Goal: Information Seeking & Learning: Learn about a topic

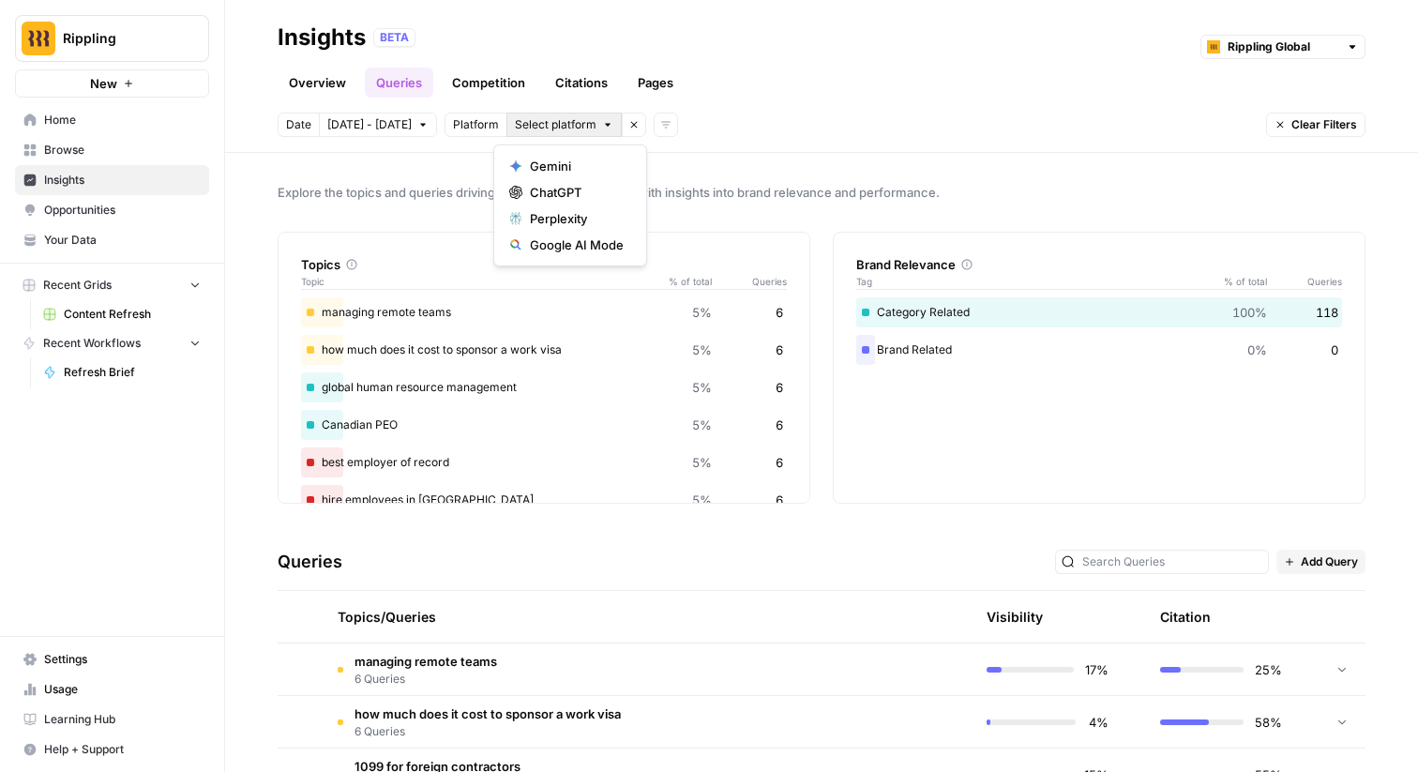
scroll to position [98, 0]
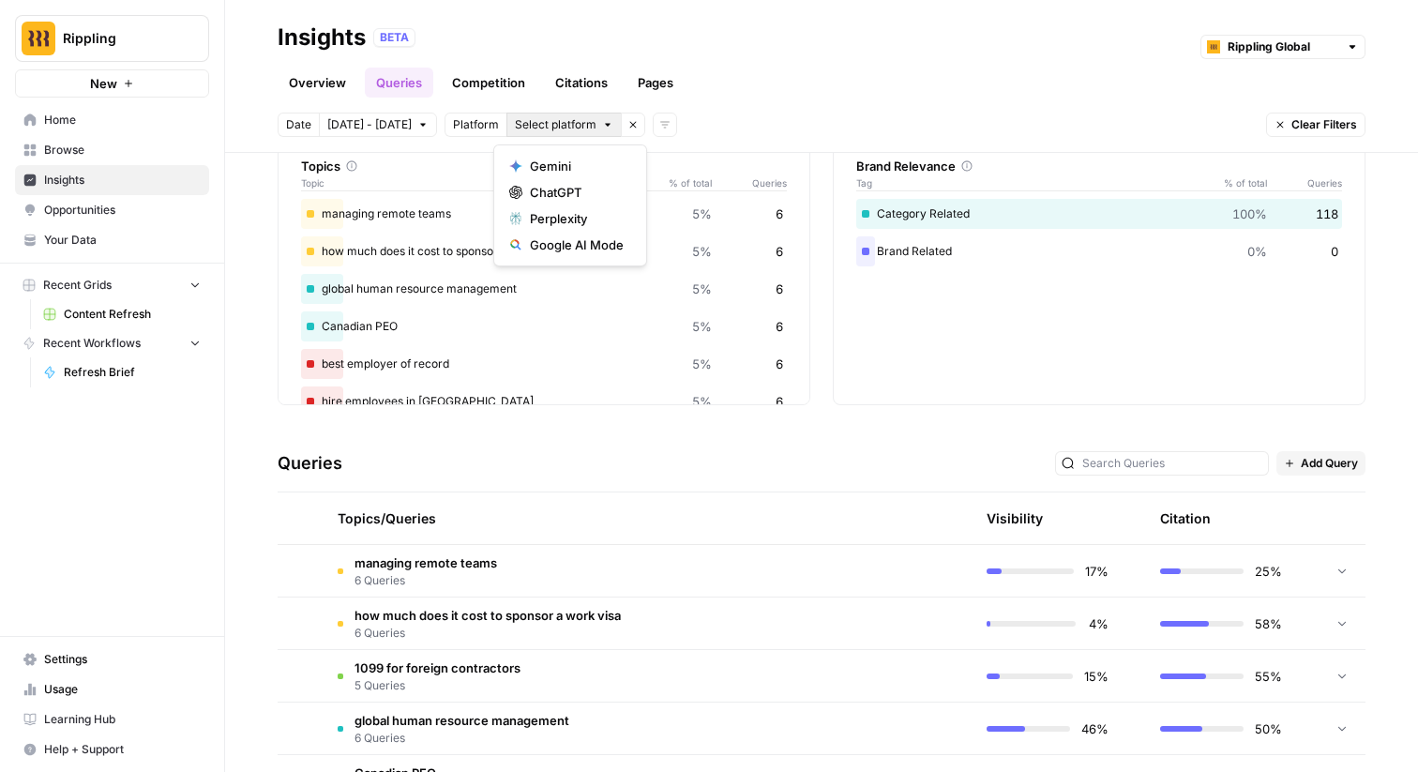
click at [665, 120] on div "Date [DATE] - [DATE] Platform Select platform Remove filter Add filters Clear F…" at bounding box center [822, 125] width 1088 height 24
click at [672, 128] on div "Date [DATE] - [DATE] Platform Select platform Remove filter Add filters Clear F…" at bounding box center [822, 125] width 1088 height 24
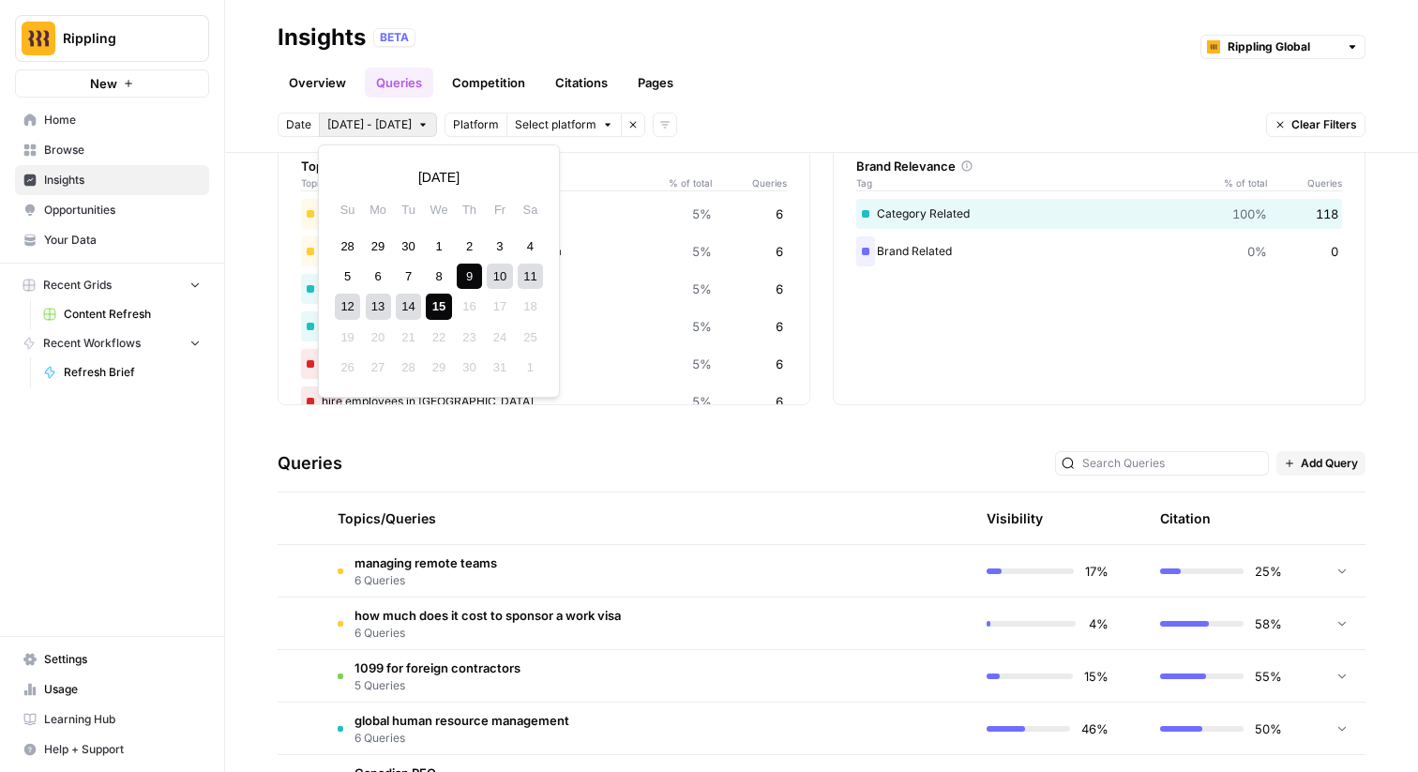
click at [377, 122] on span "[DATE] - [DATE]" at bounding box center [369, 124] width 84 height 17
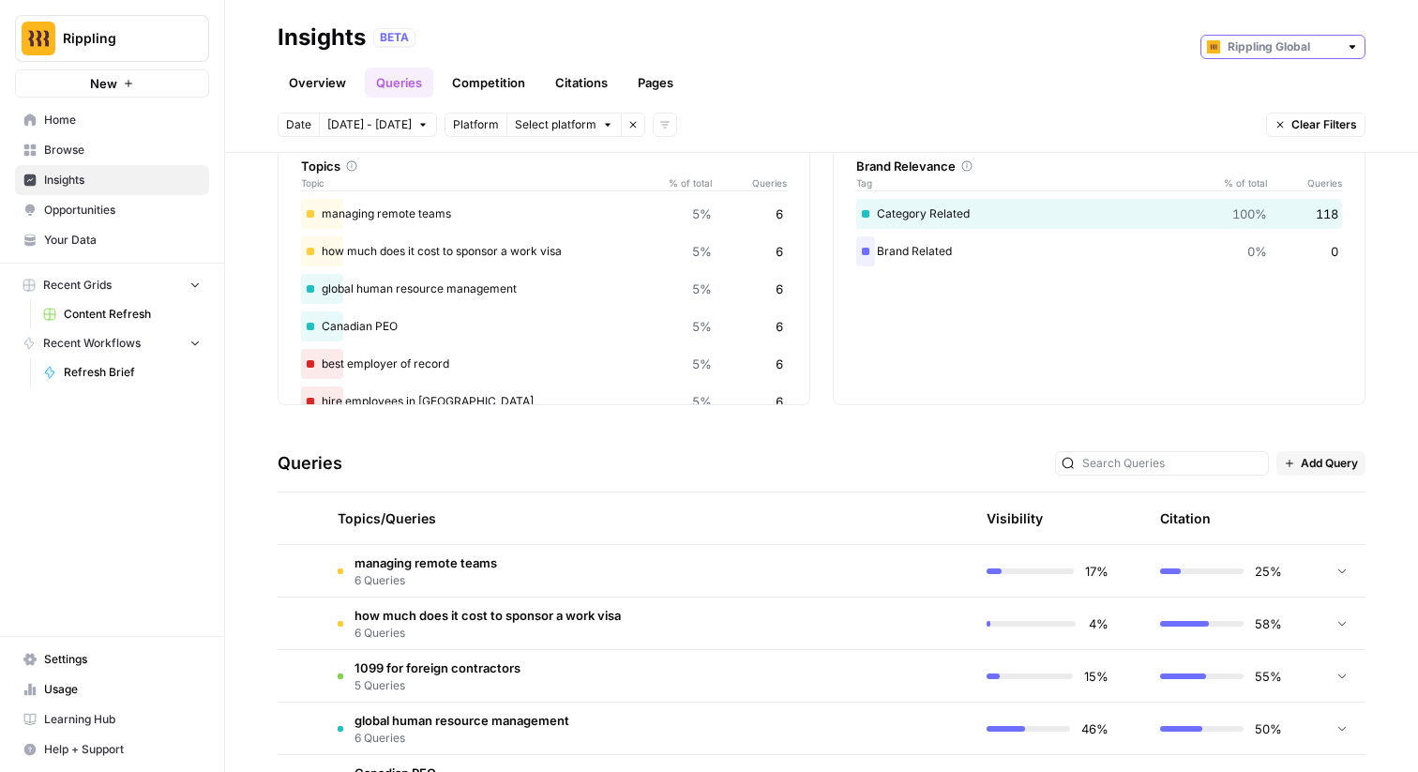
click at [1281, 44] on input "text" at bounding box center [1283, 47] width 111 height 19
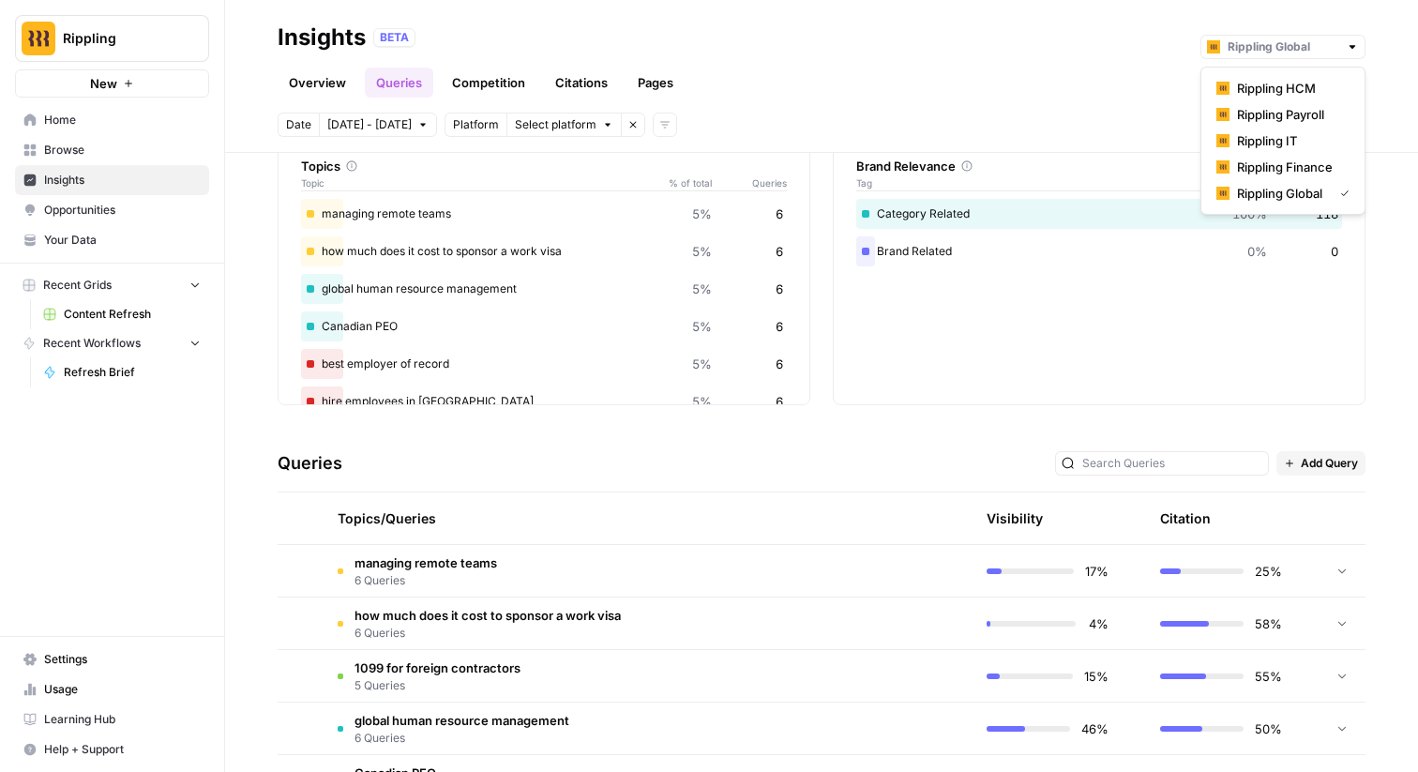
click at [922, 122] on div "Date [DATE] - [DATE] Platform Select platform Remove filter Add filters Clear F…" at bounding box center [822, 125] width 1088 height 24
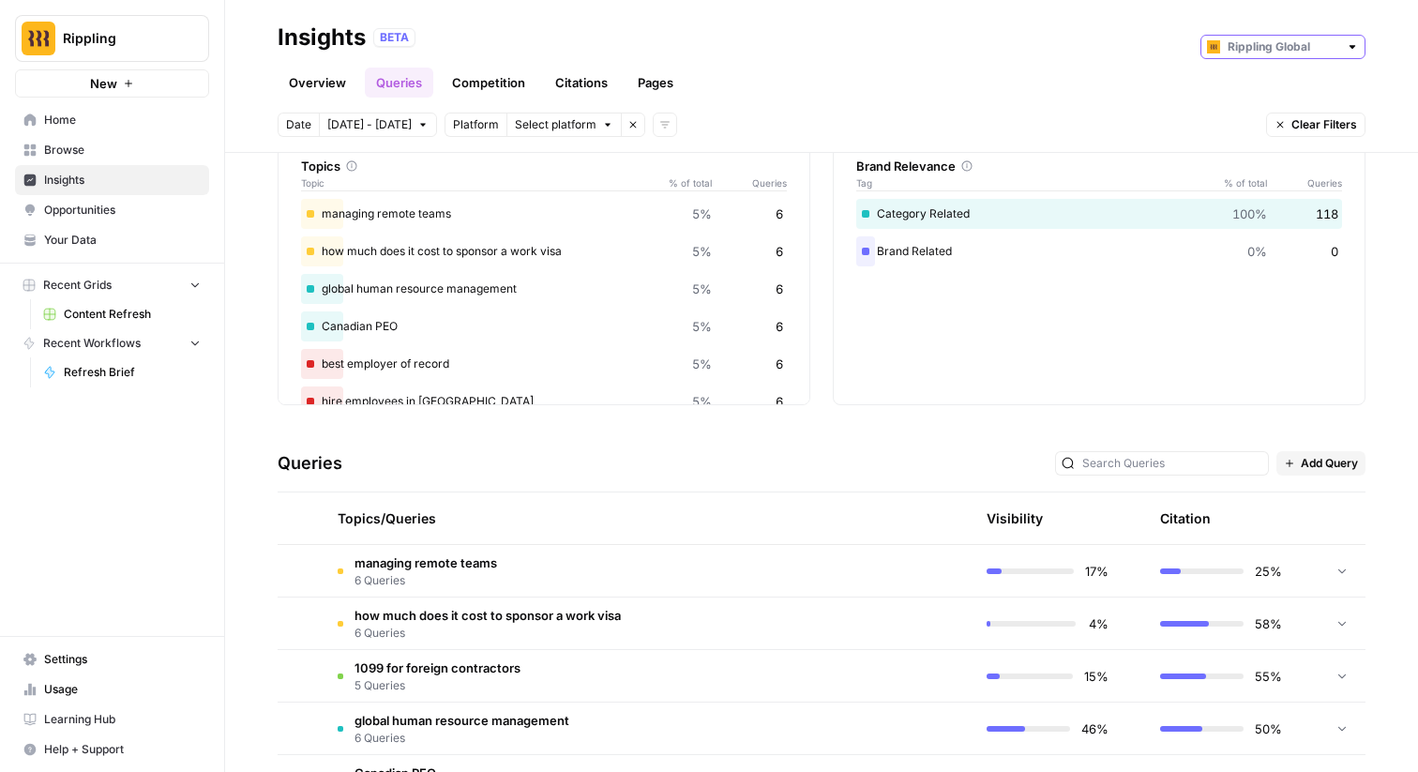
click at [1276, 39] on input "text" at bounding box center [1283, 47] width 111 height 19
click at [923, 67] on div "Overview Queries Competition Citations Pages" at bounding box center [822, 75] width 1088 height 45
click at [1259, 60] on div "Overview Queries Competition Citations Pages" at bounding box center [822, 75] width 1088 height 45
click at [1259, 58] on div at bounding box center [1282, 47] width 165 height 24
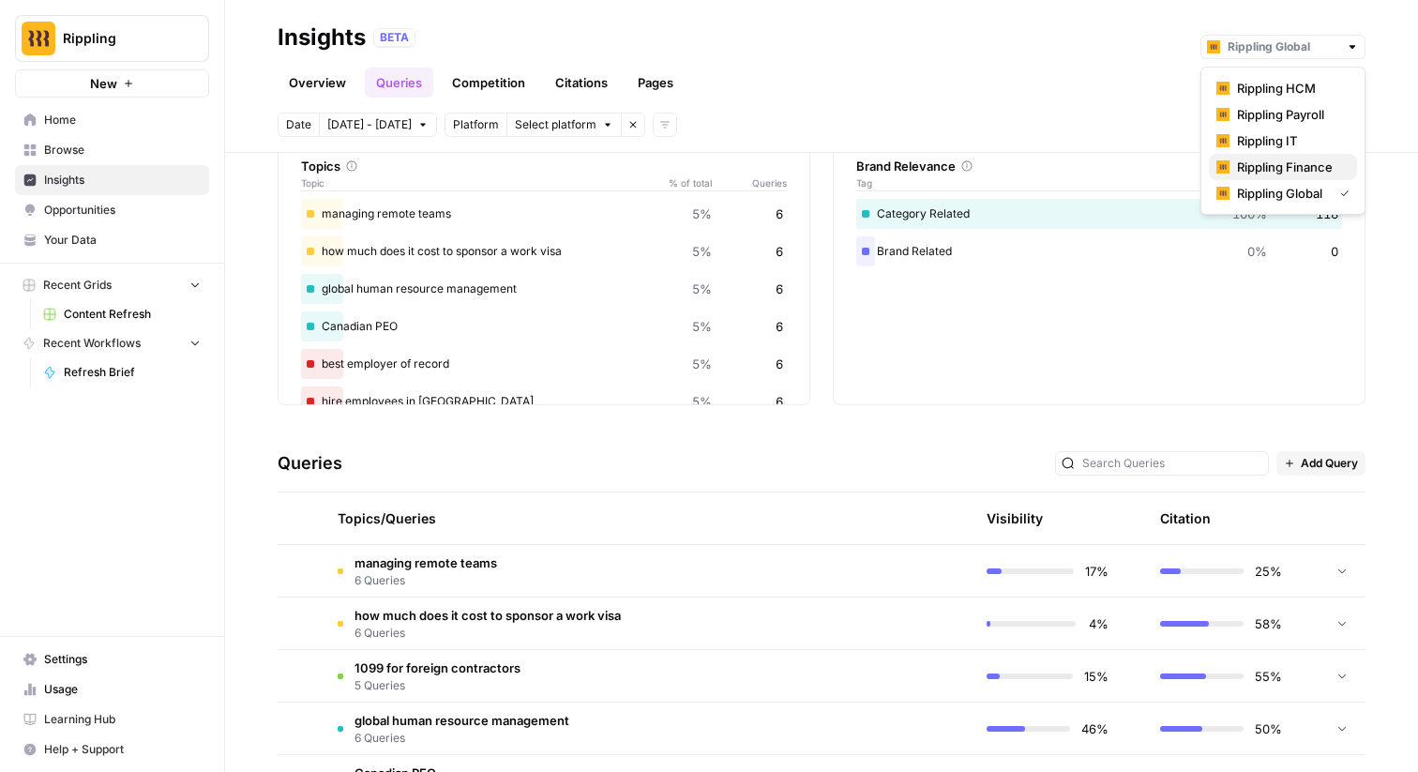
click at [1280, 158] on span "Rippling Finance" at bounding box center [1289, 167] width 105 height 19
type input "Rippling Finance"
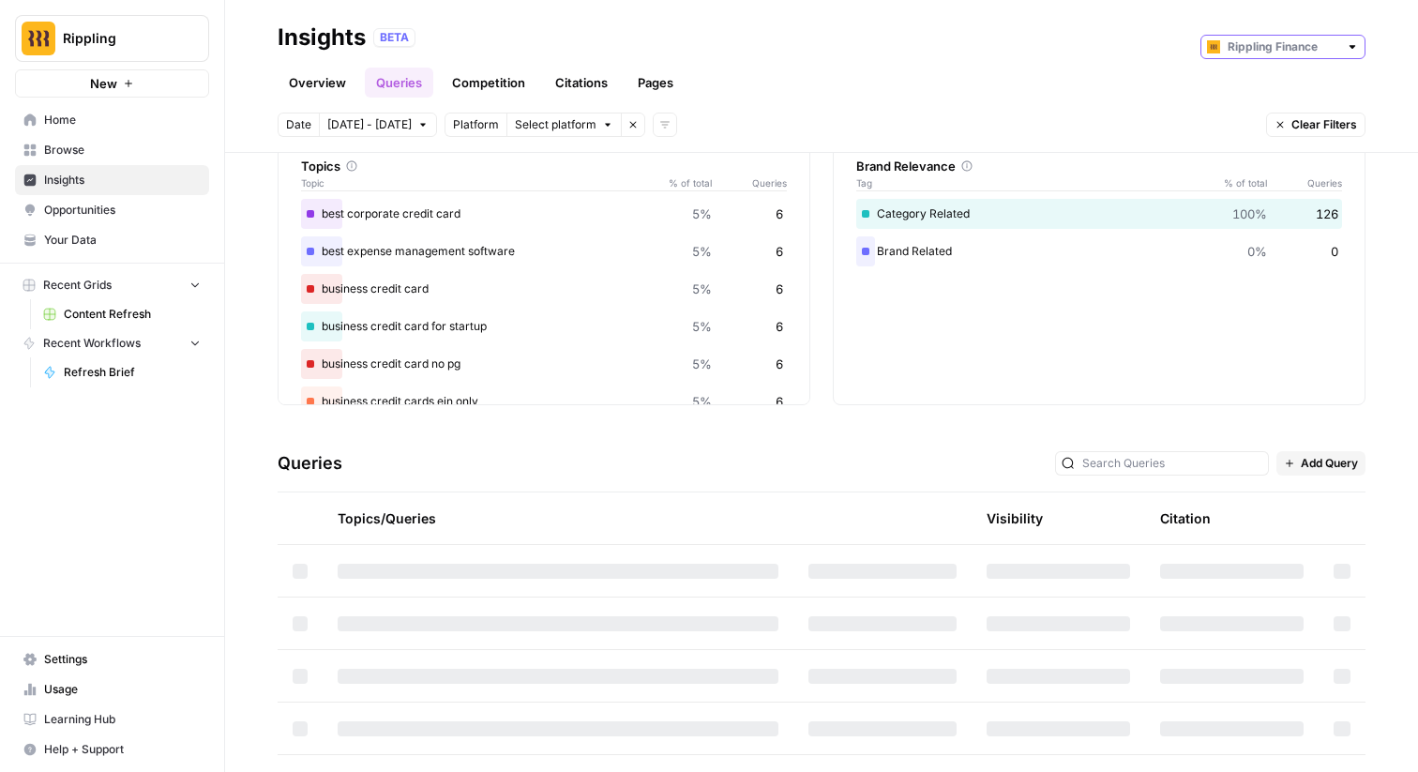
click at [1282, 42] on input "text" at bounding box center [1283, 47] width 111 height 19
click at [1264, 118] on span "Rippling Payroll" at bounding box center [1289, 114] width 105 height 19
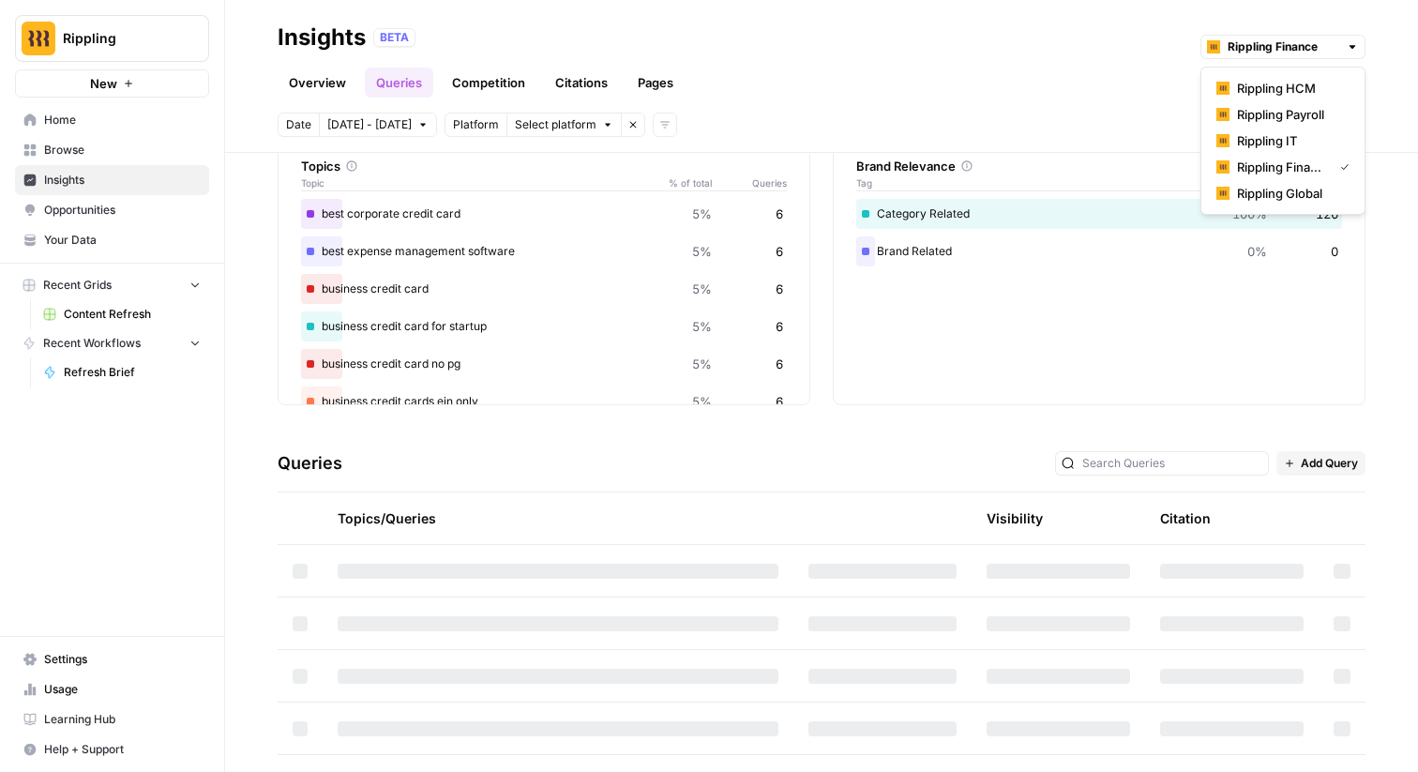
type input "Rippling Payroll"
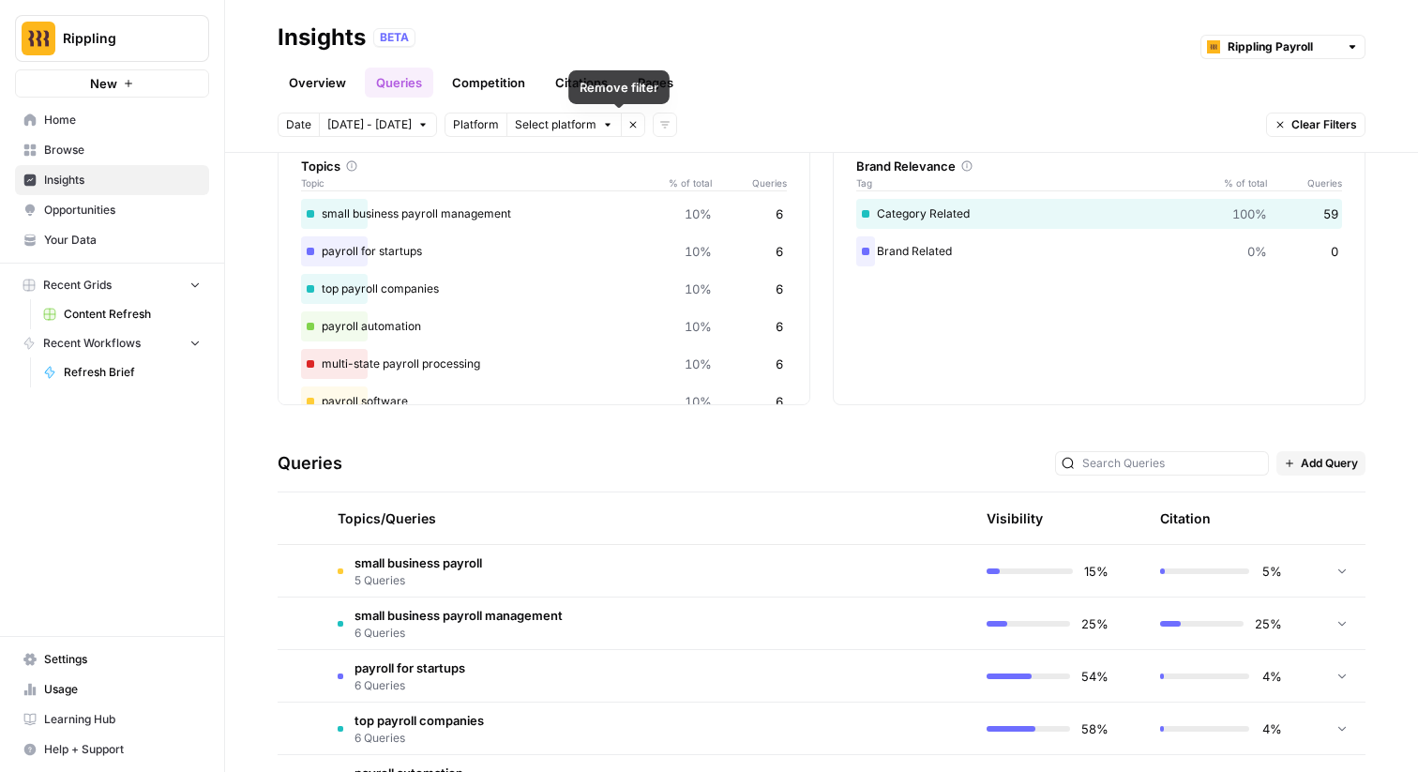
click at [627, 128] on icon "button" at bounding box center [632, 124] width 11 height 11
click at [451, 128] on icon "button" at bounding box center [456, 124] width 11 height 11
click at [527, 123] on div "Date [DATE] - [DATE] Add filters" at bounding box center [822, 125] width 1088 height 24
click at [337, 85] on link "Overview" at bounding box center [318, 83] width 80 height 30
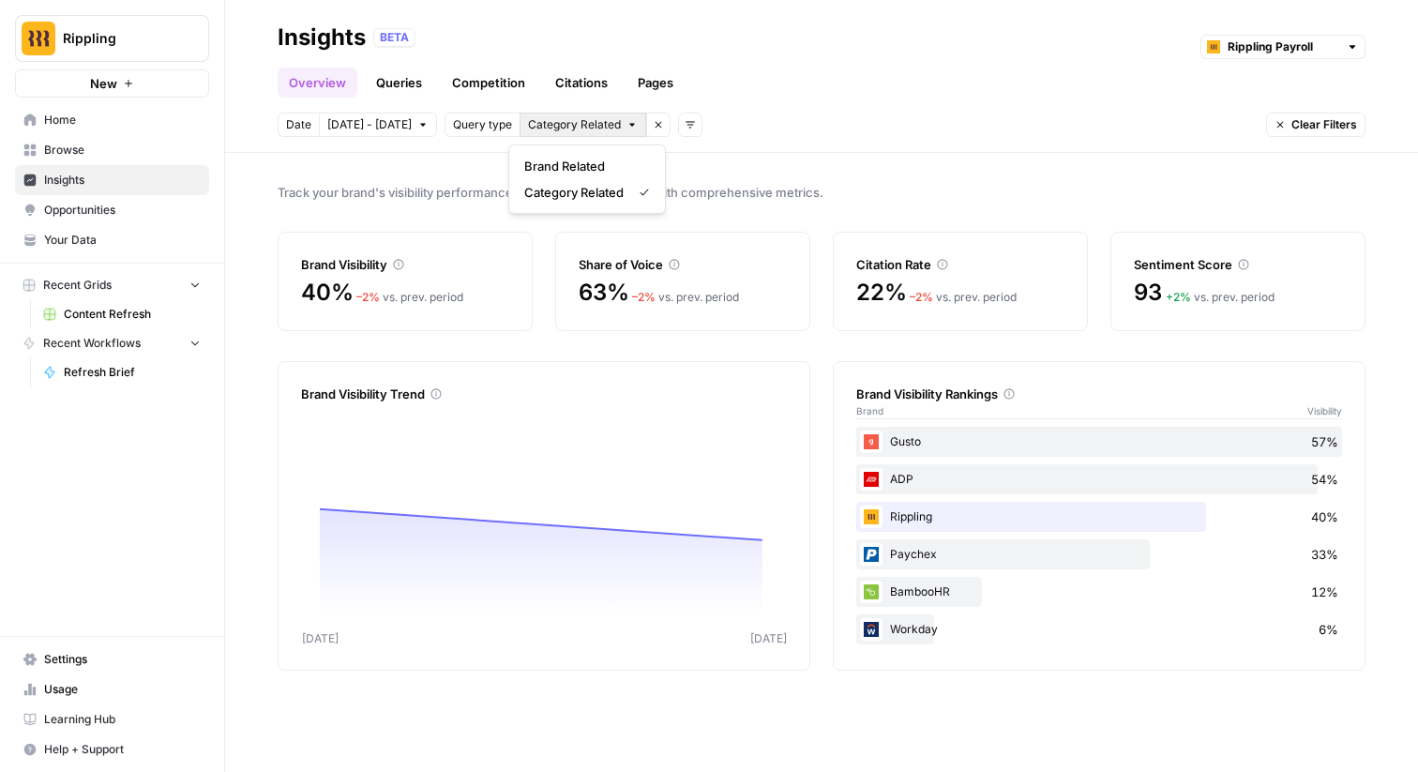
click at [569, 120] on span "Category Related" at bounding box center [574, 124] width 93 height 17
click at [686, 121] on button "Add filters" at bounding box center [689, 125] width 24 height 24
click at [699, 165] on span "Topic" at bounding box center [705, 166] width 49 height 19
click at [761, 121] on span "Select topics" at bounding box center [765, 124] width 68 height 17
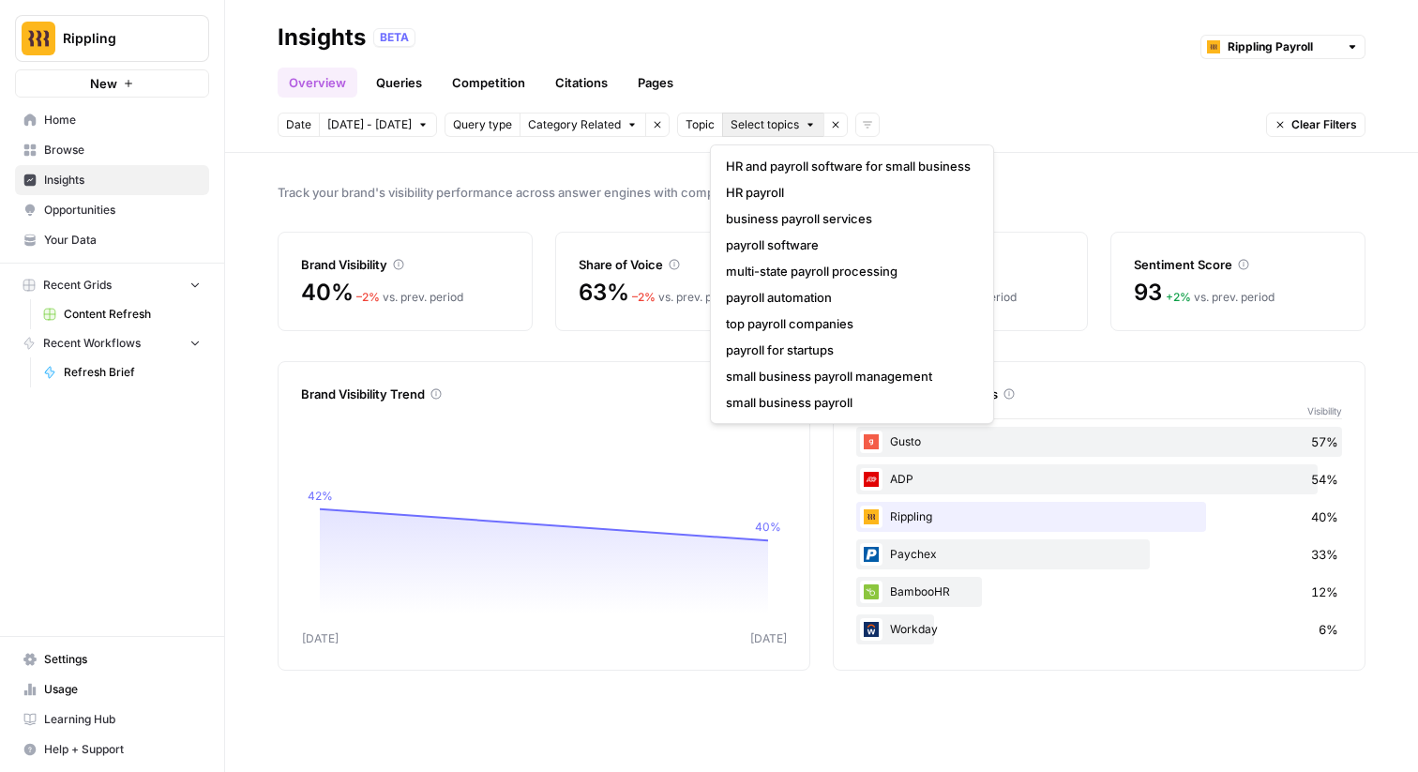
click at [966, 127] on div "Date [DATE] - [DATE] Query type Category Related Remove filter Topic Select top…" at bounding box center [822, 125] width 1088 height 24
click at [777, 126] on span "Select topics" at bounding box center [765, 124] width 68 height 17
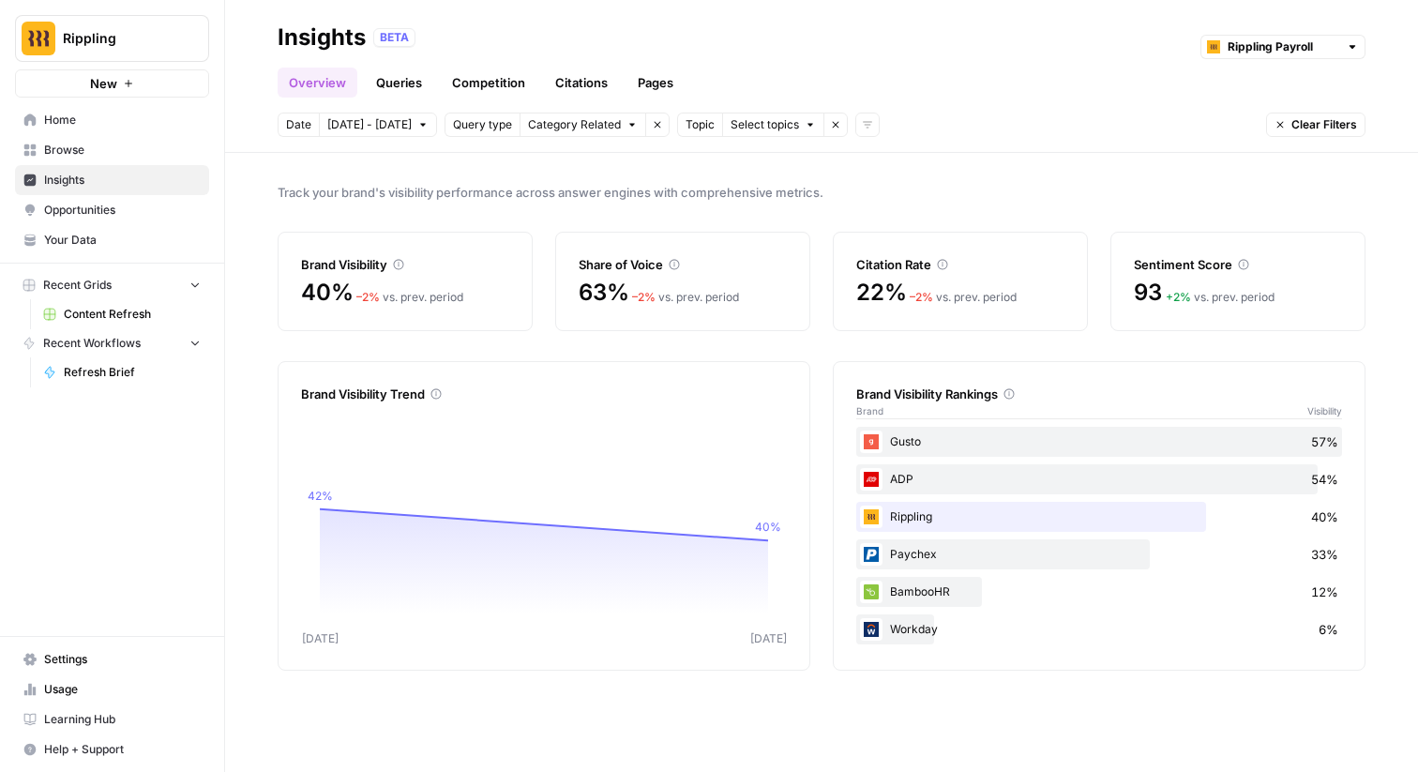
click at [902, 122] on div "Date [DATE] - [DATE] Query type Category Related Remove filter Topic Select top…" at bounding box center [822, 125] width 1088 height 24
click at [823, 127] on button "Remove filter" at bounding box center [835, 125] width 24 height 24
click at [677, 128] on button "Add filters" at bounding box center [689, 125] width 24 height 24
click at [695, 181] on button "Platform" at bounding box center [708, 192] width 71 height 26
click at [781, 126] on span "Select platform" at bounding box center [788, 124] width 82 height 17
